Goal: Information Seeking & Learning: Find specific fact

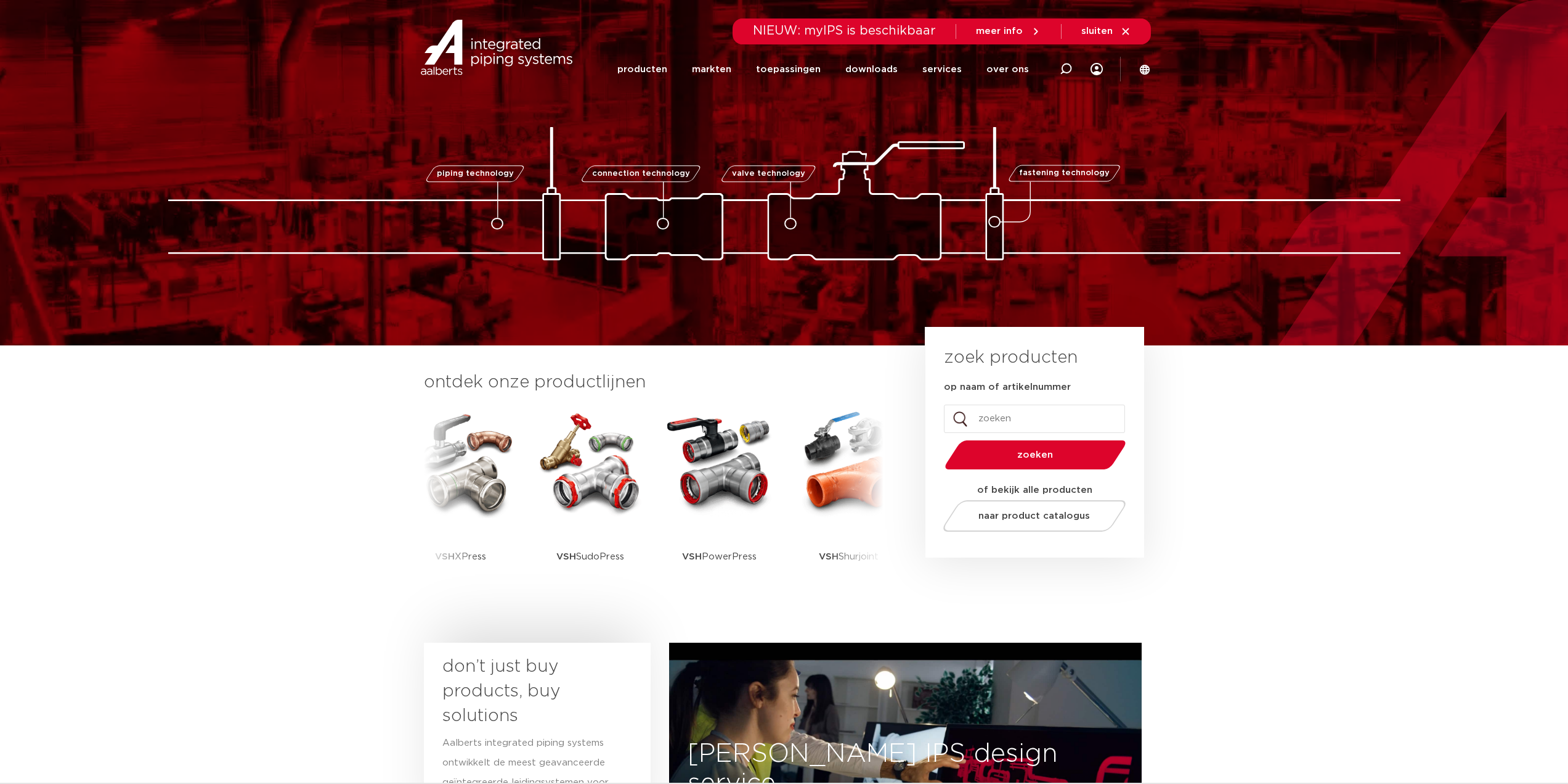
click at [1008, 415] on input "op naam of artikelnummer" at bounding box center [1035, 419] width 181 height 29
paste input "0871354"
type input "0871354"
click at [940, 439] on button "zoeken" at bounding box center [1036, 455] width 191 height 31
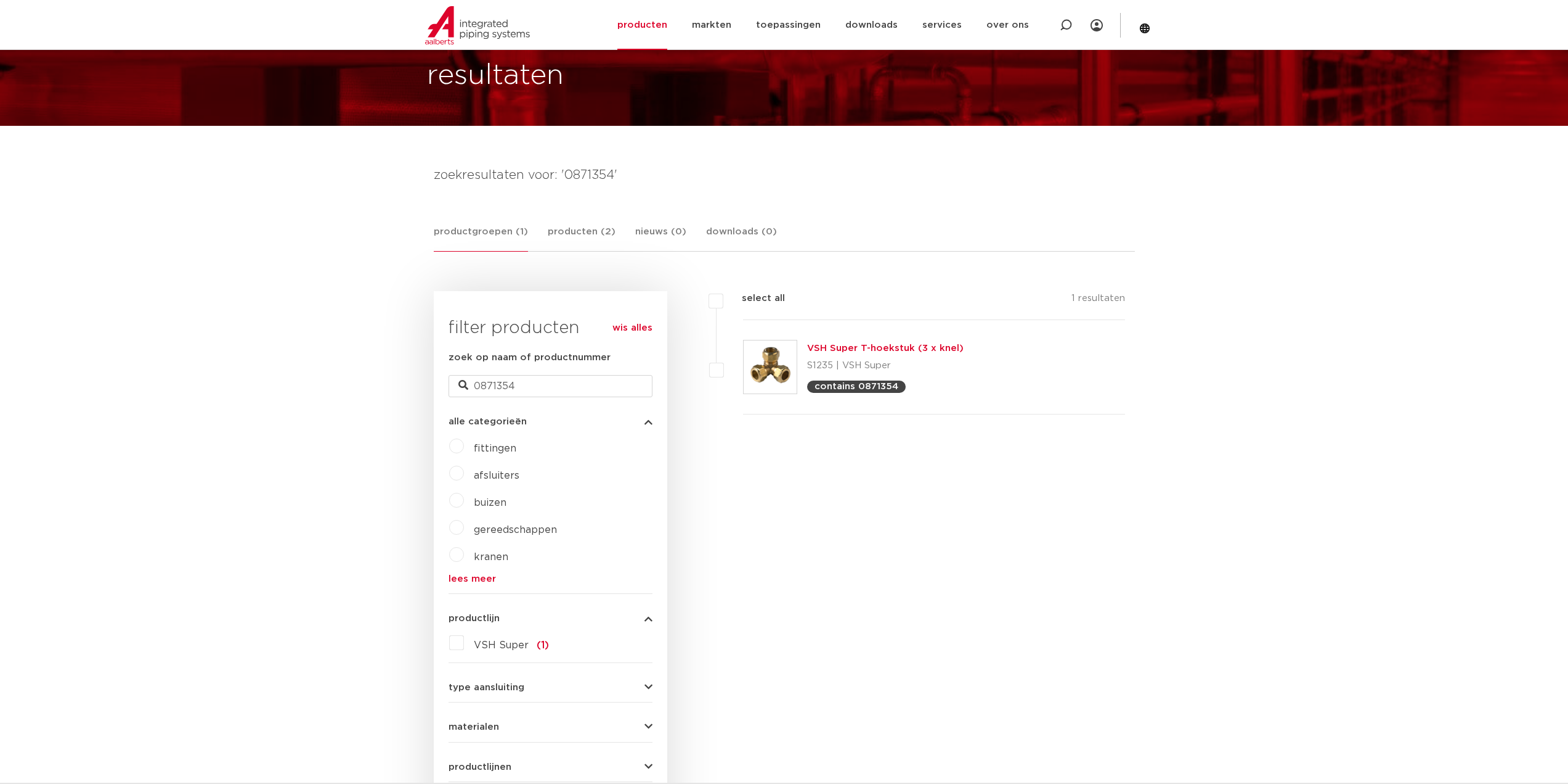
scroll to position [62, 0]
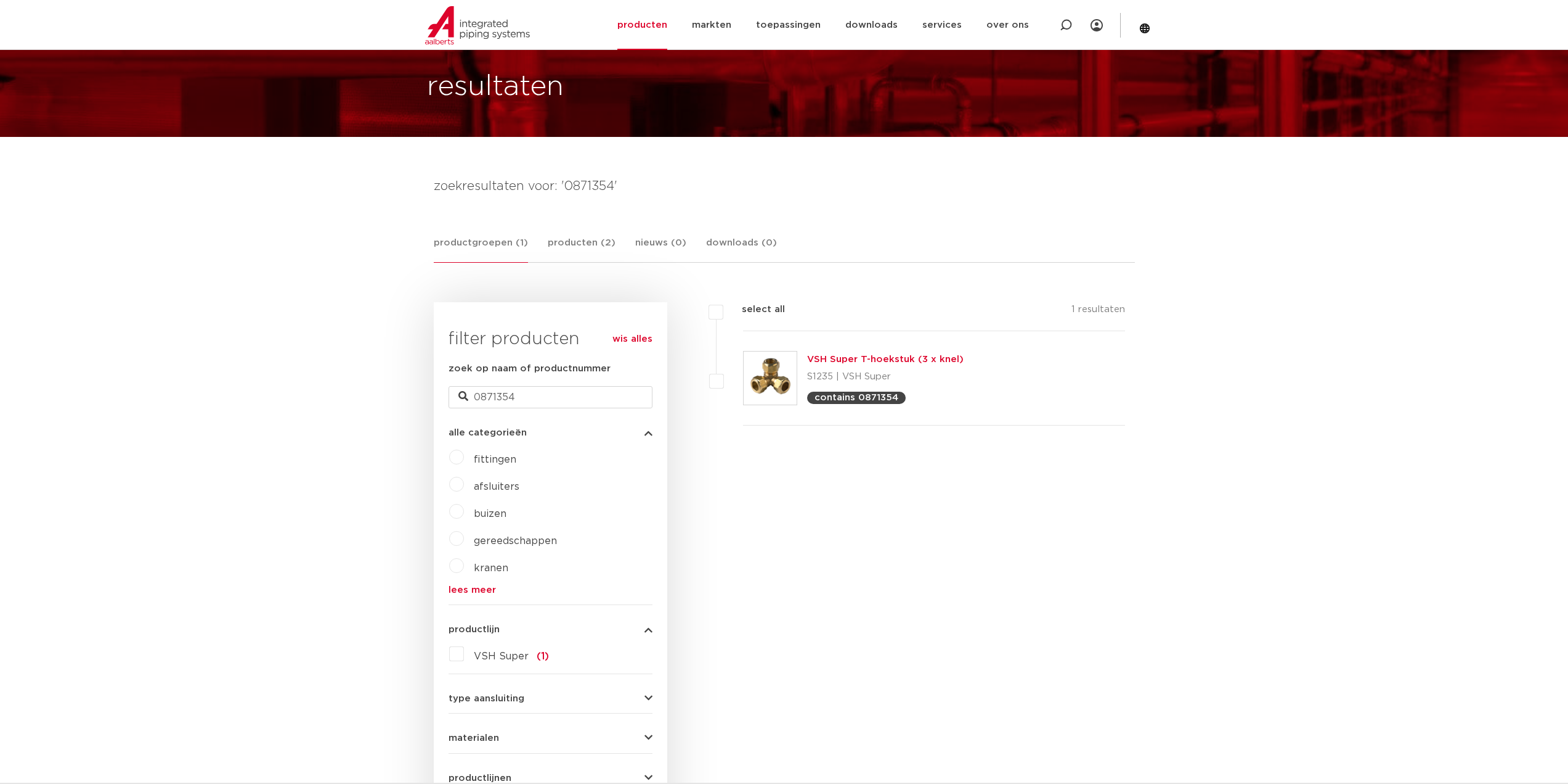
click at [908, 359] on link "VSH Super T-hoekstuk (3 x knel)" at bounding box center [886, 359] width 156 height 9
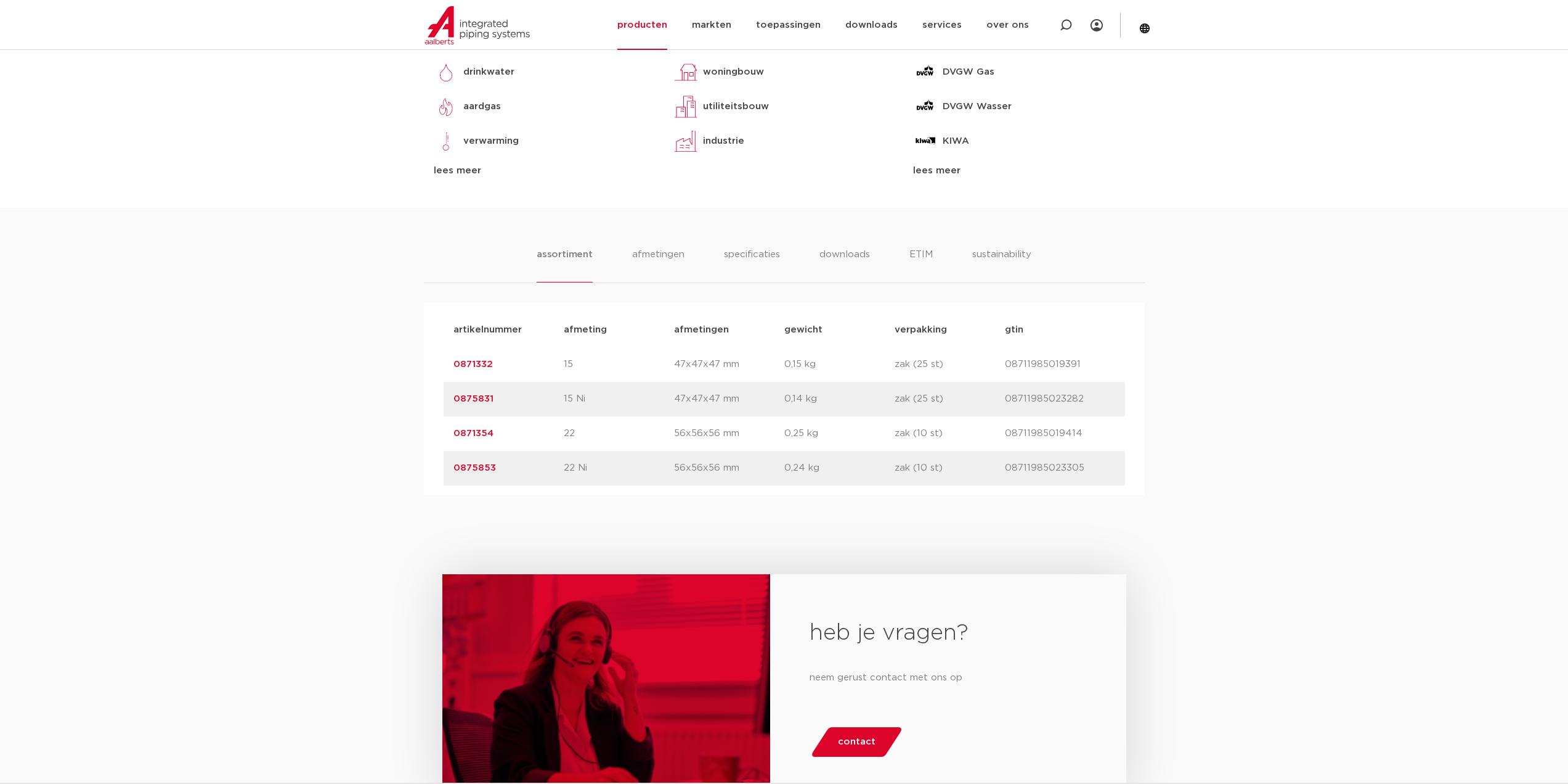
scroll to position [617, 0]
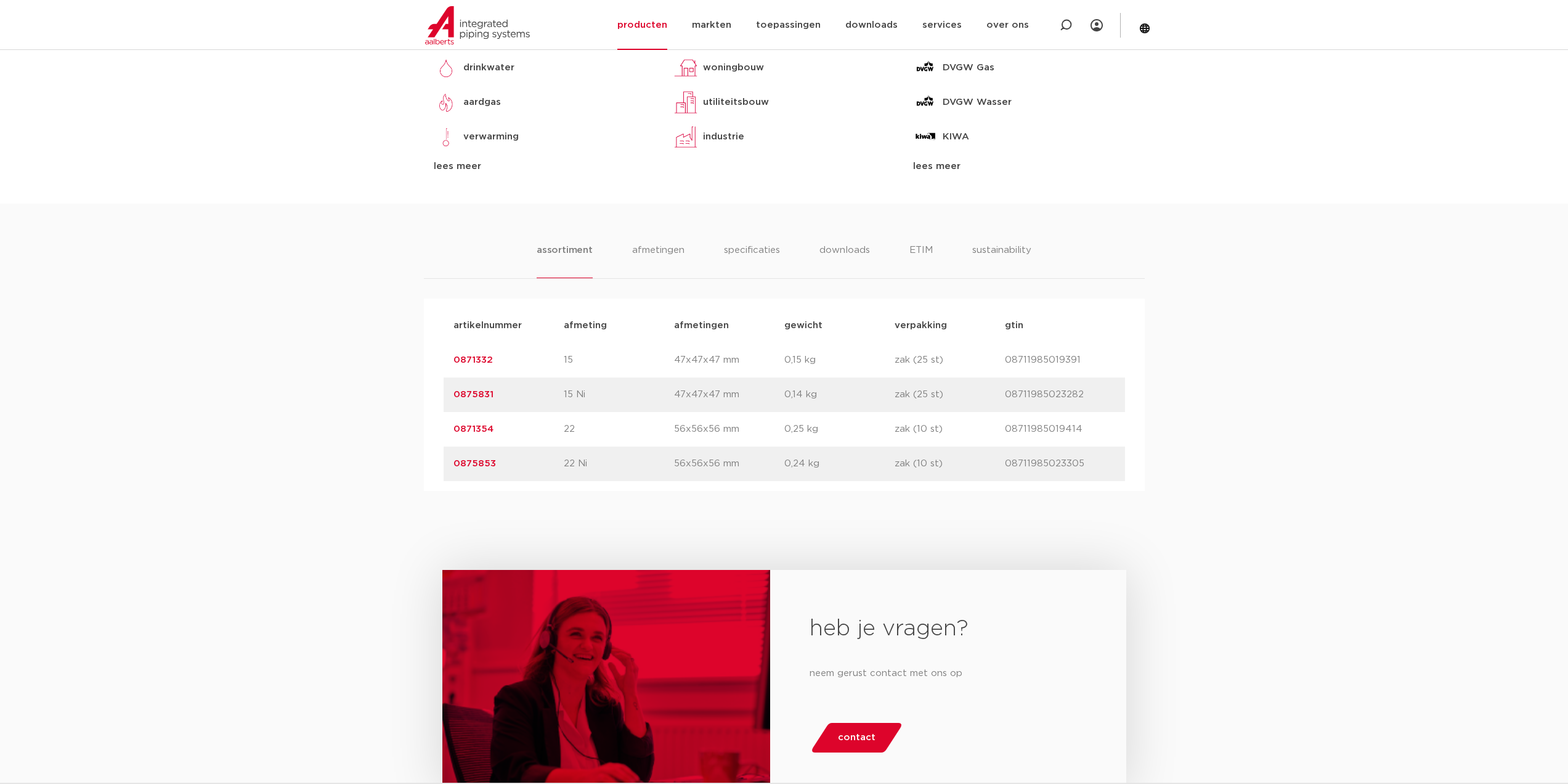
click at [486, 360] on link "0871332" at bounding box center [473, 360] width 40 height 9
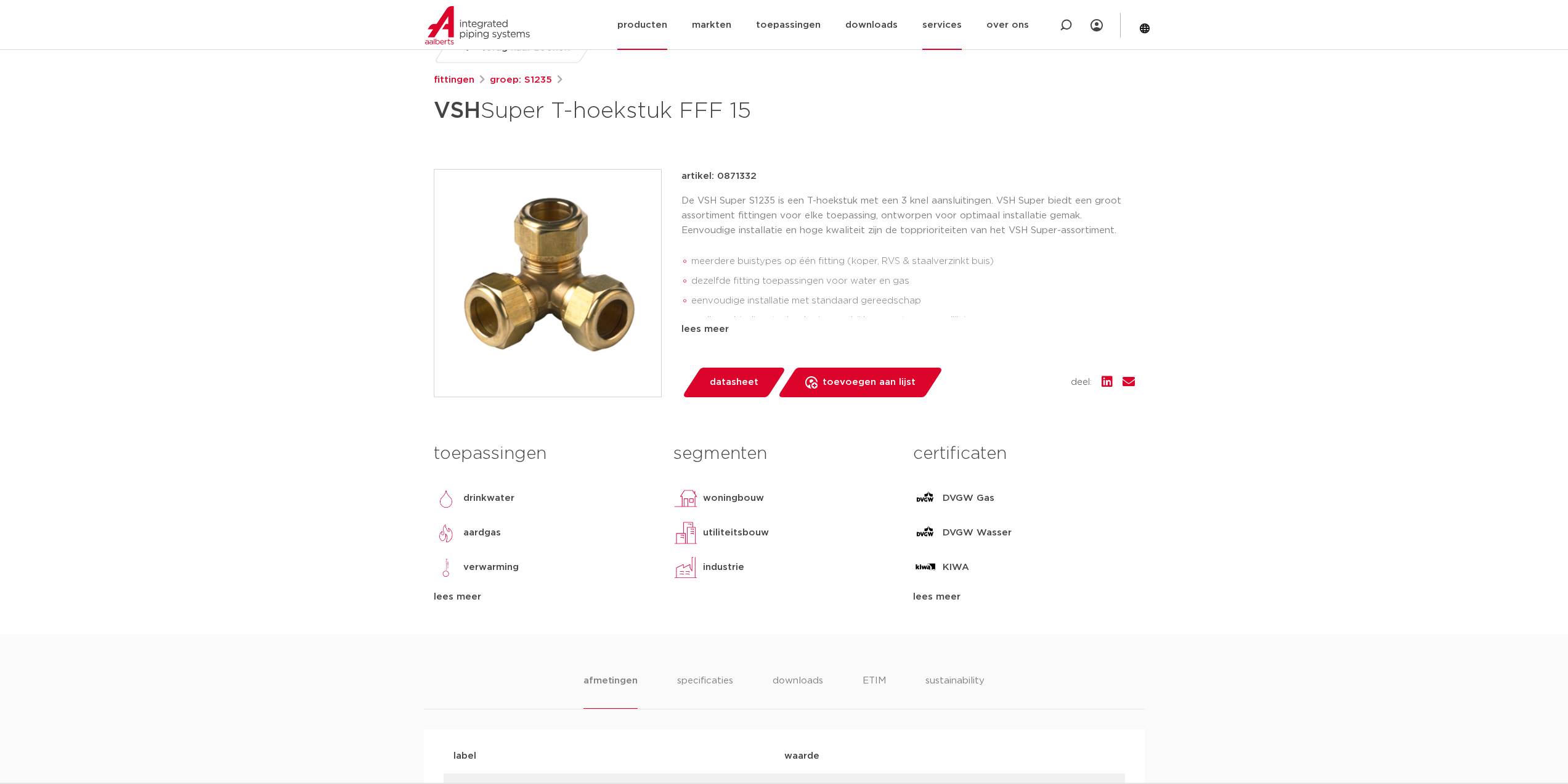
scroll to position [185, 0]
